Goal: Register for event/course

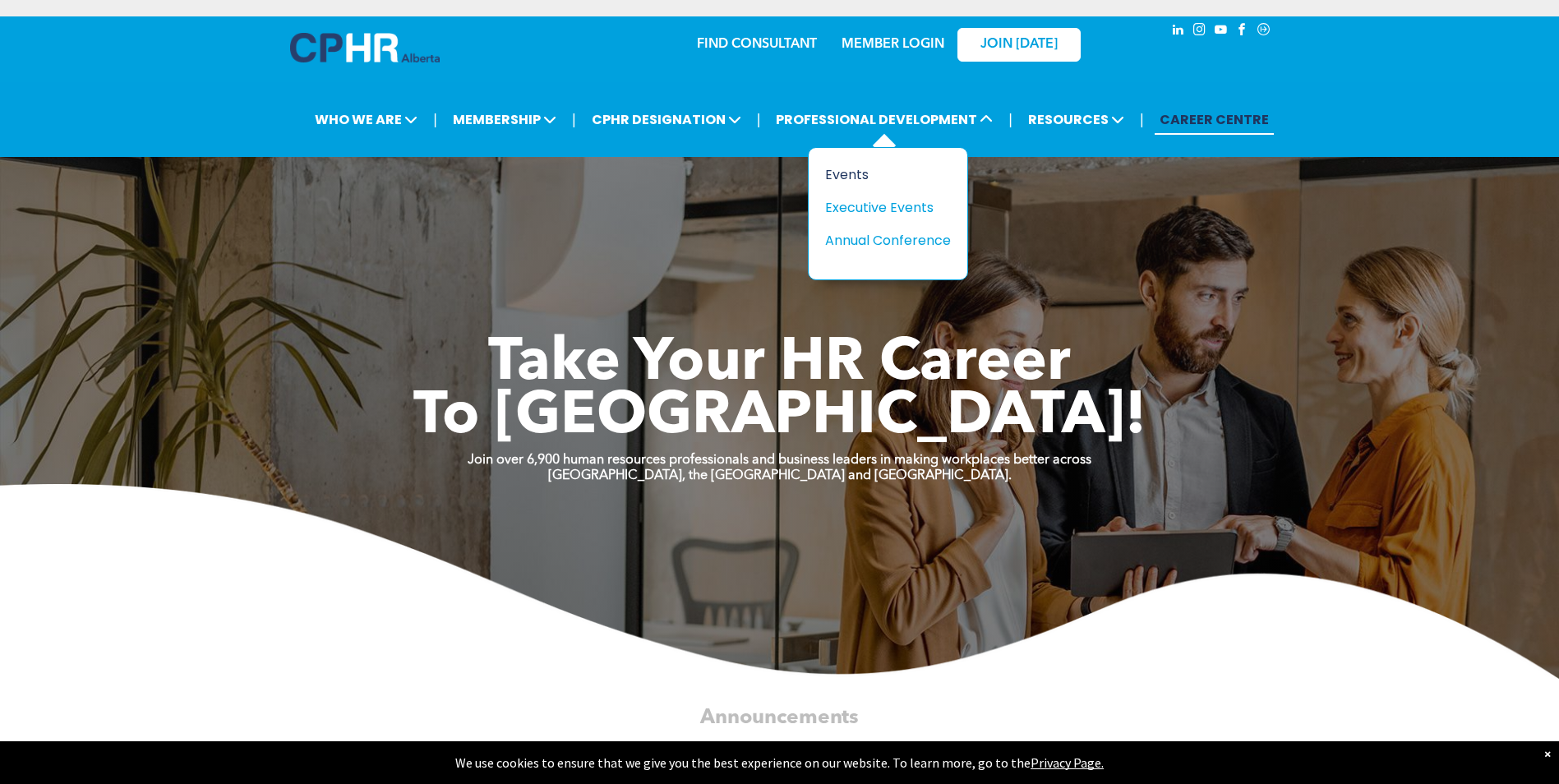
click at [850, 166] on div "Events" at bounding box center [881, 175] width 113 height 20
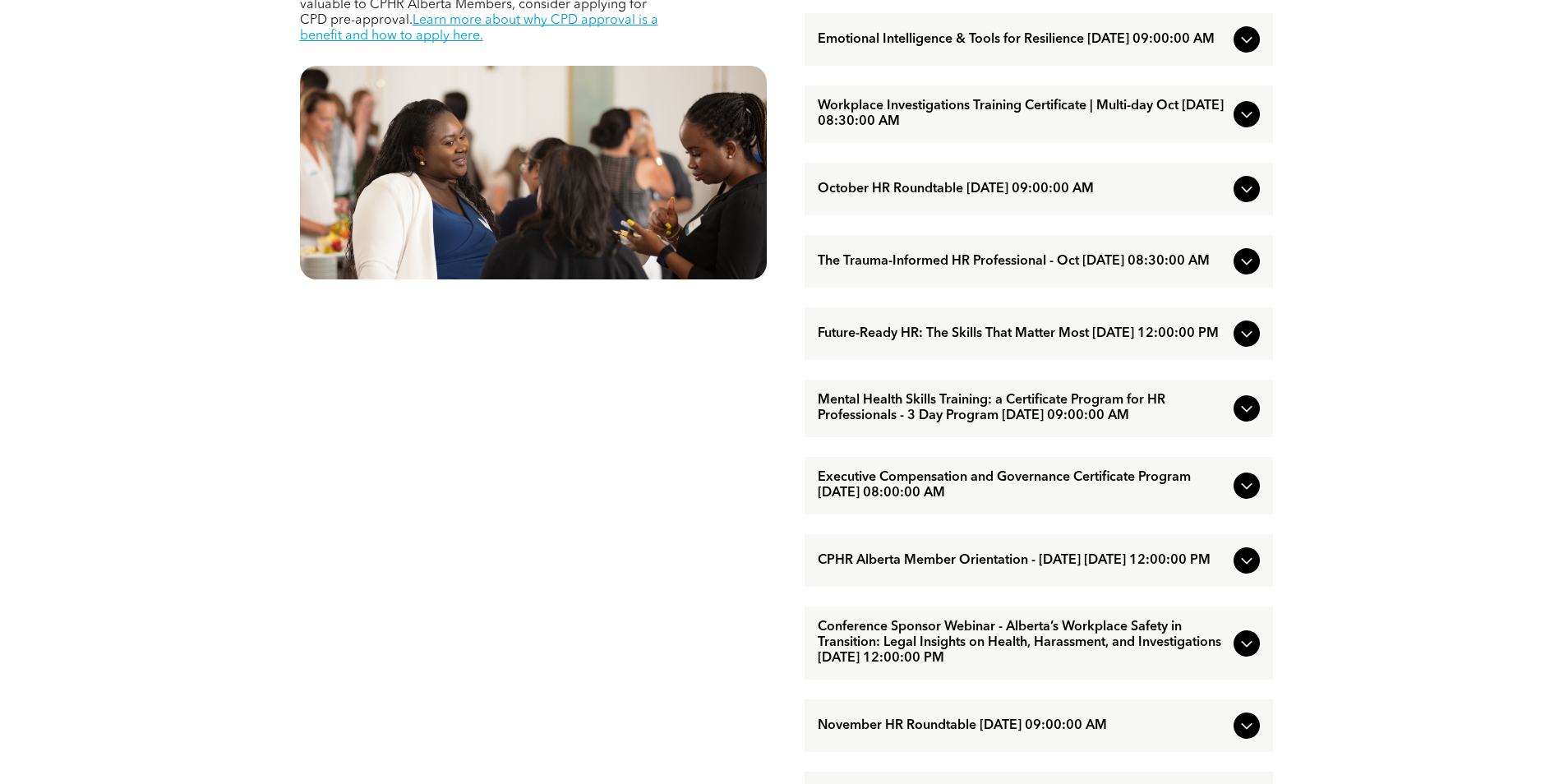
scroll to position [904, 0]
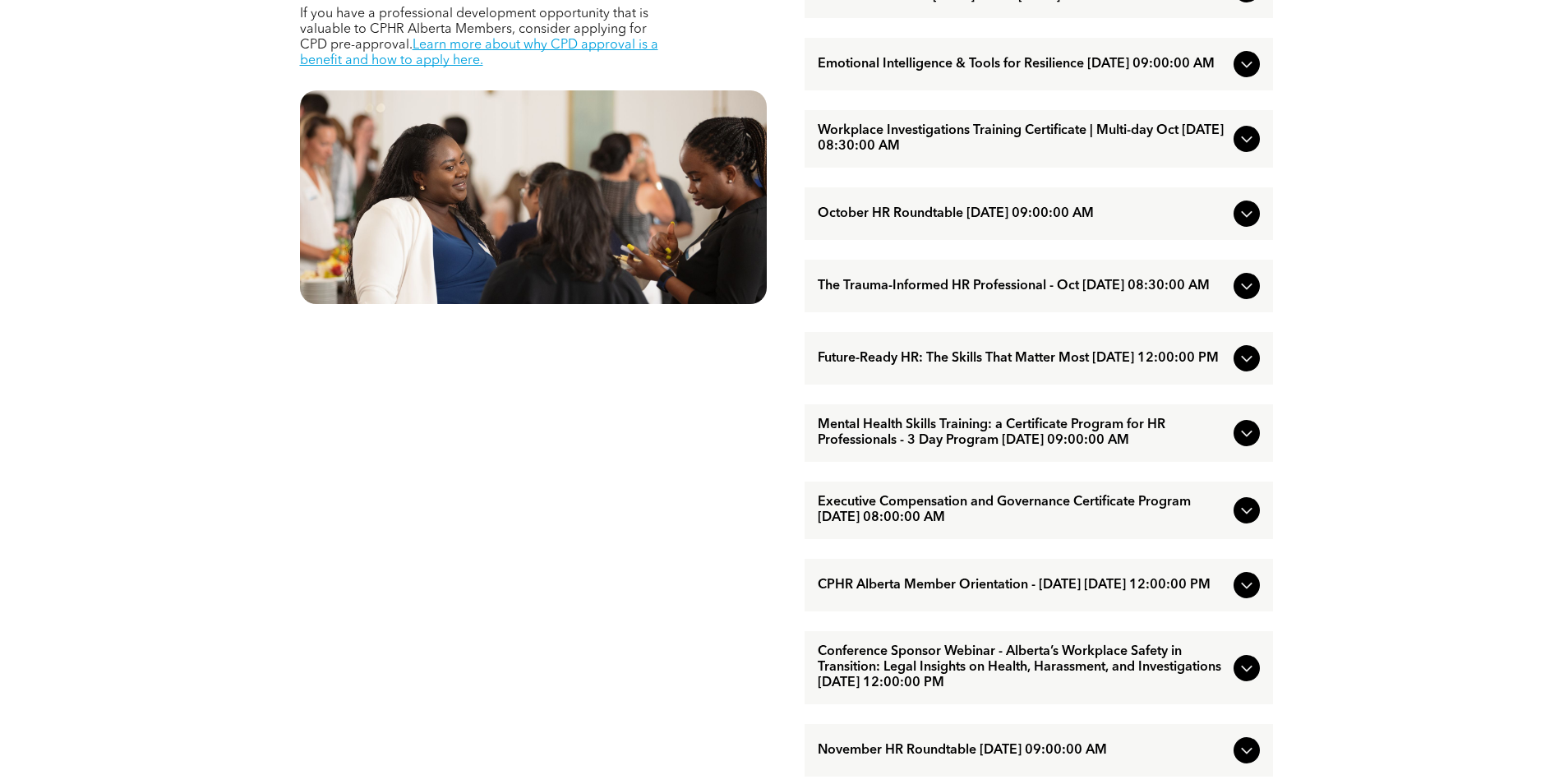
click at [1251, 149] on icon at bounding box center [1246, 138] width 20 height 20
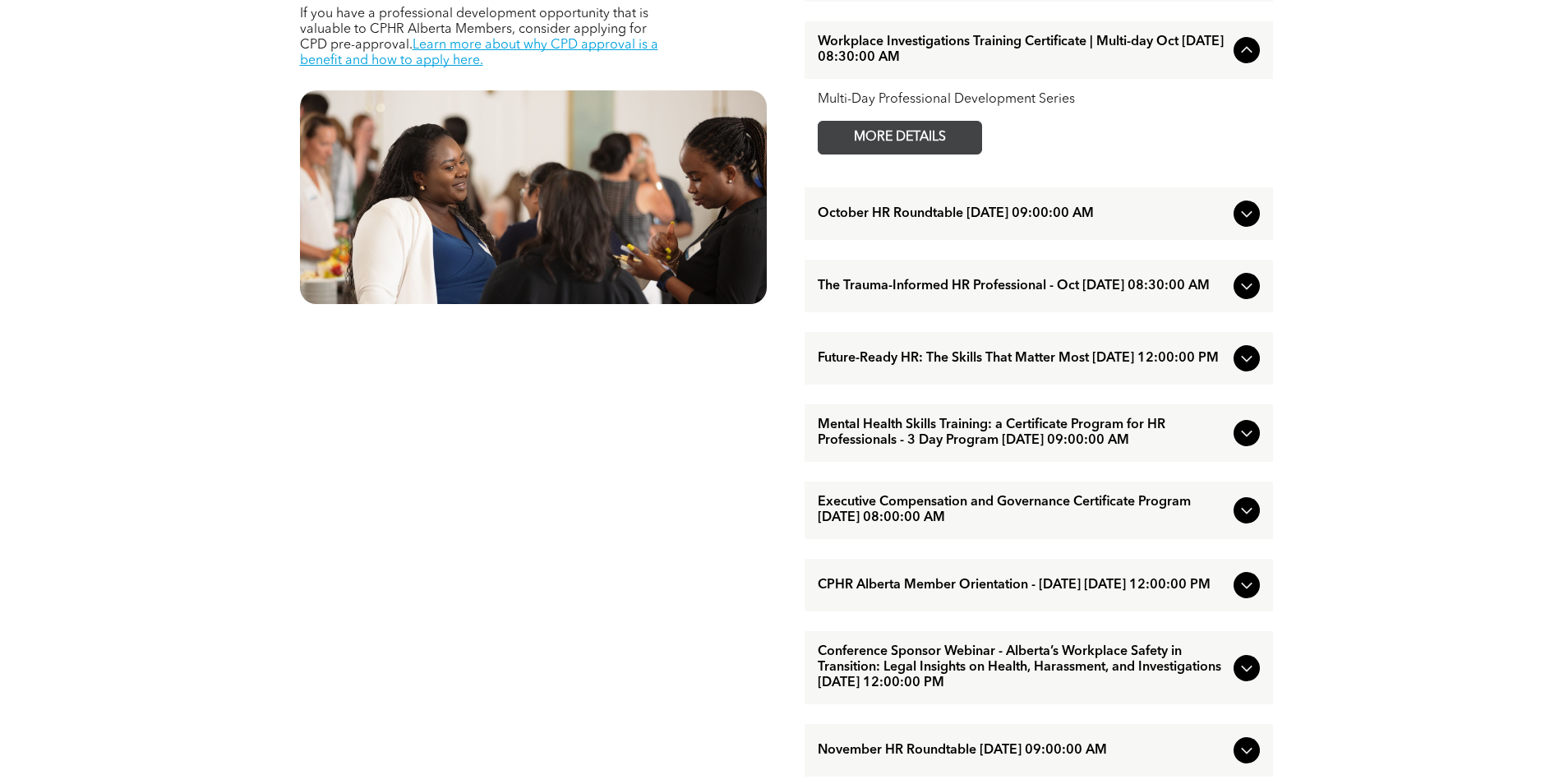
click at [928, 153] on span "MORE DETAILS" at bounding box center [900, 138] width 130 height 32
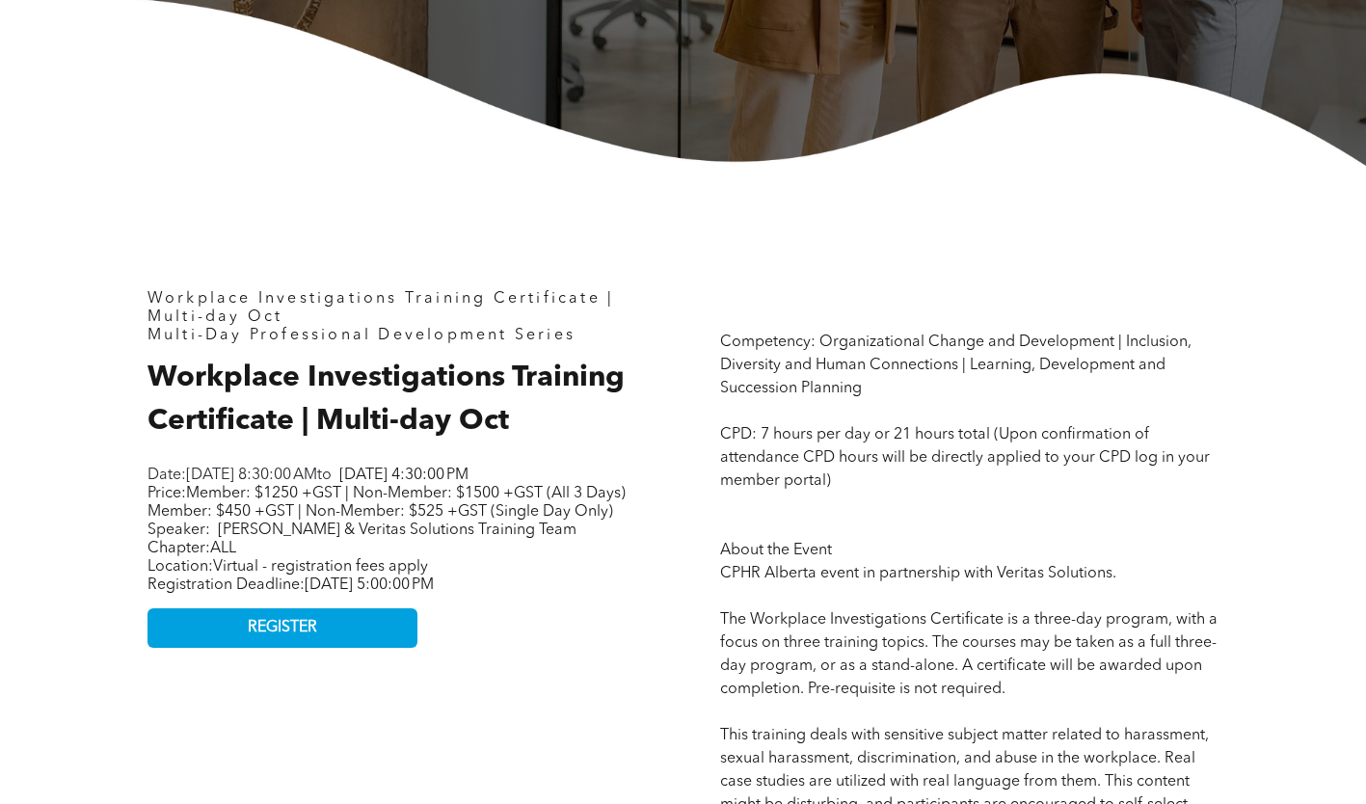
scroll to position [578, 0]
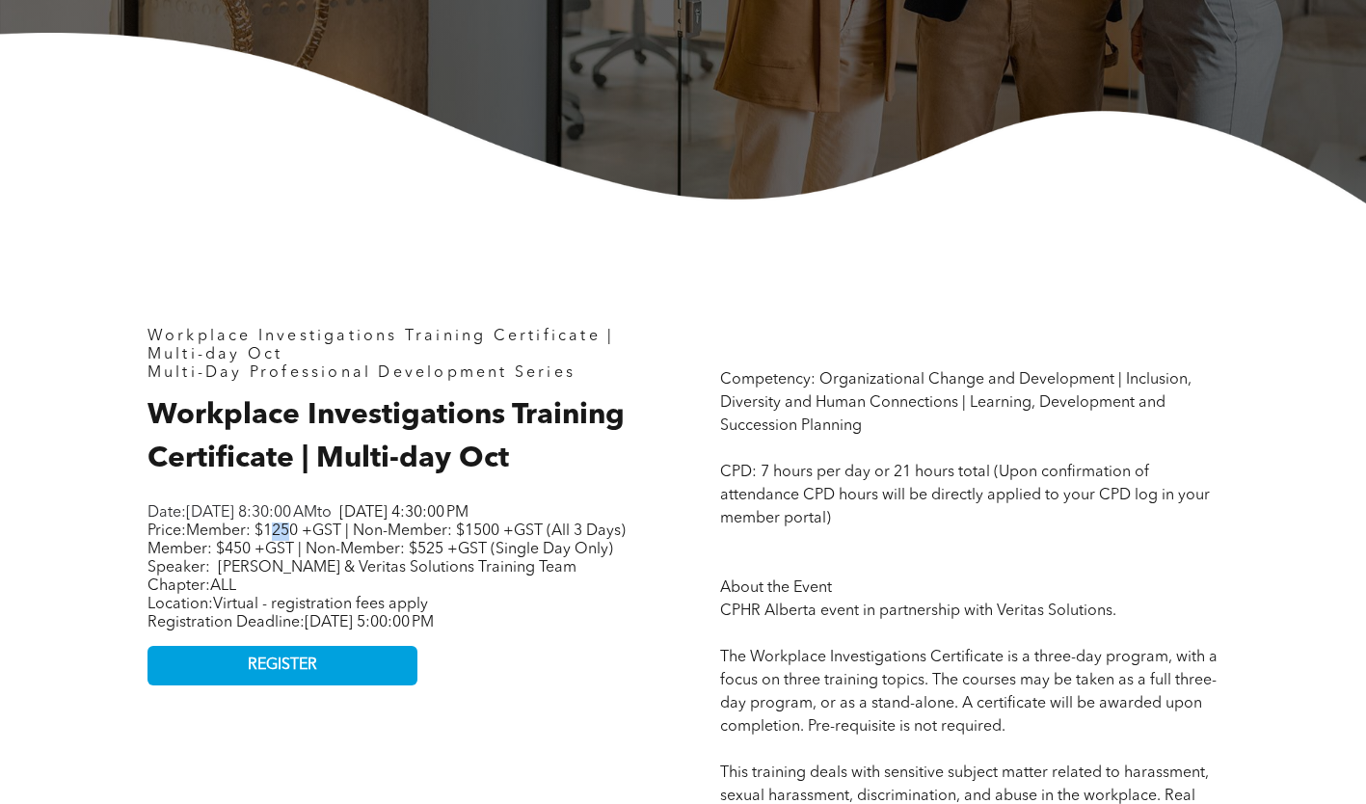
drag, startPoint x: 275, startPoint y: 555, endPoint x: 295, endPoint y: 555, distance: 20.2
click at [295, 555] on span "Member: $1250 +GST | Non-Member: $1500 +GST (All 3 Days) Member: $450 +GST | No…" at bounding box center [387, 541] width 478 height 34
drag, startPoint x: 295, startPoint y: 555, endPoint x: 340, endPoint y: 591, distance: 57.7
click at [340, 578] on p "Price: Member: $1250 +GST | Non-Member: $1500 +GST (All 3 Days) Member: $450 +G…" at bounding box center [389, 550] width 482 height 55
